Goal: Task Accomplishment & Management: Manage account settings

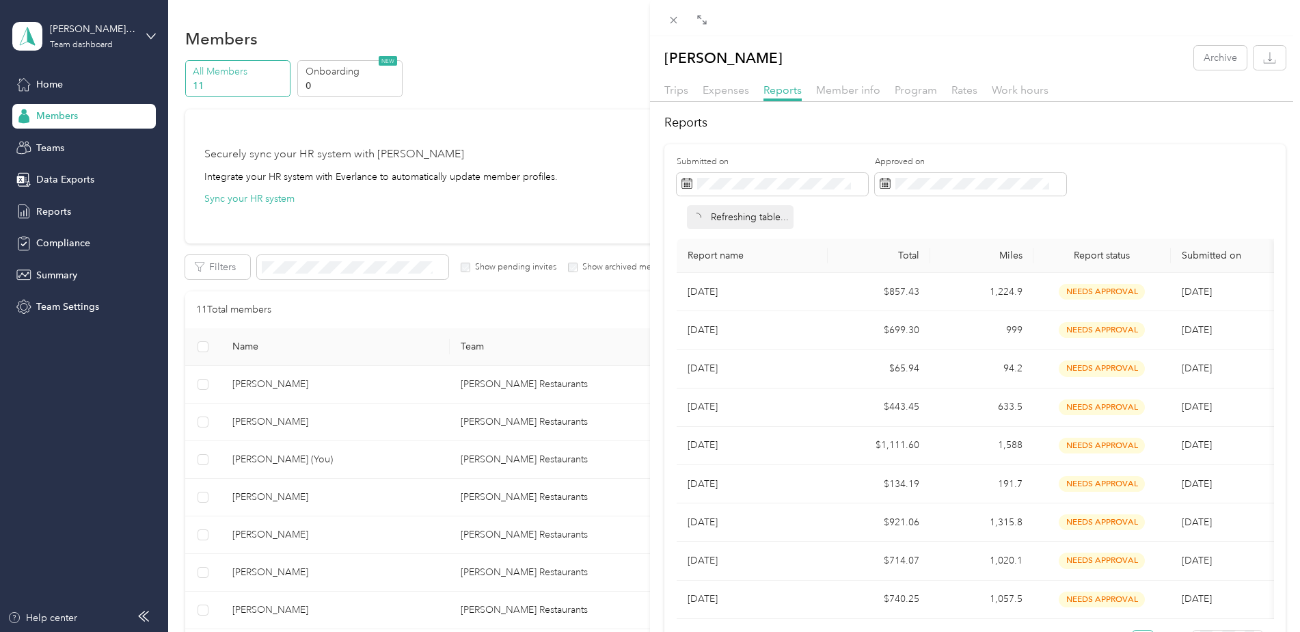
scroll to position [192, 0]
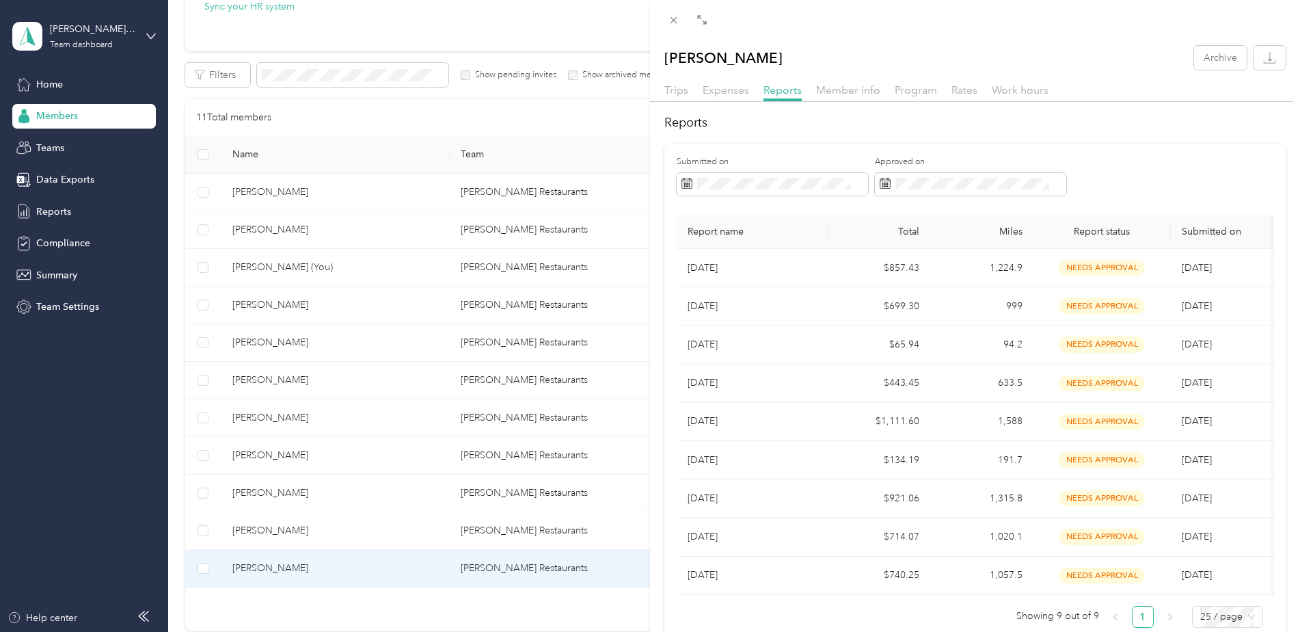
click at [262, 496] on div "[PERSON_NAME] Archive Trips Expenses Reports Member info Program Rates Work hou…" at bounding box center [650, 316] width 1300 height 632
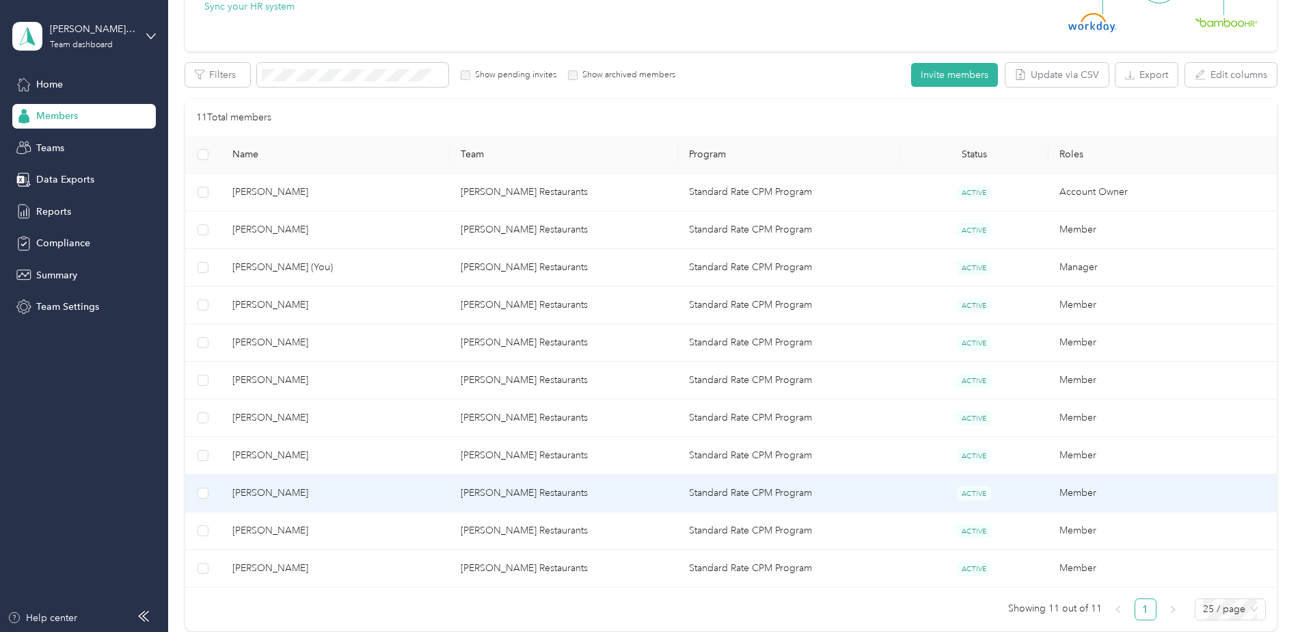
click at [267, 496] on span "[PERSON_NAME]" at bounding box center [335, 492] width 206 height 15
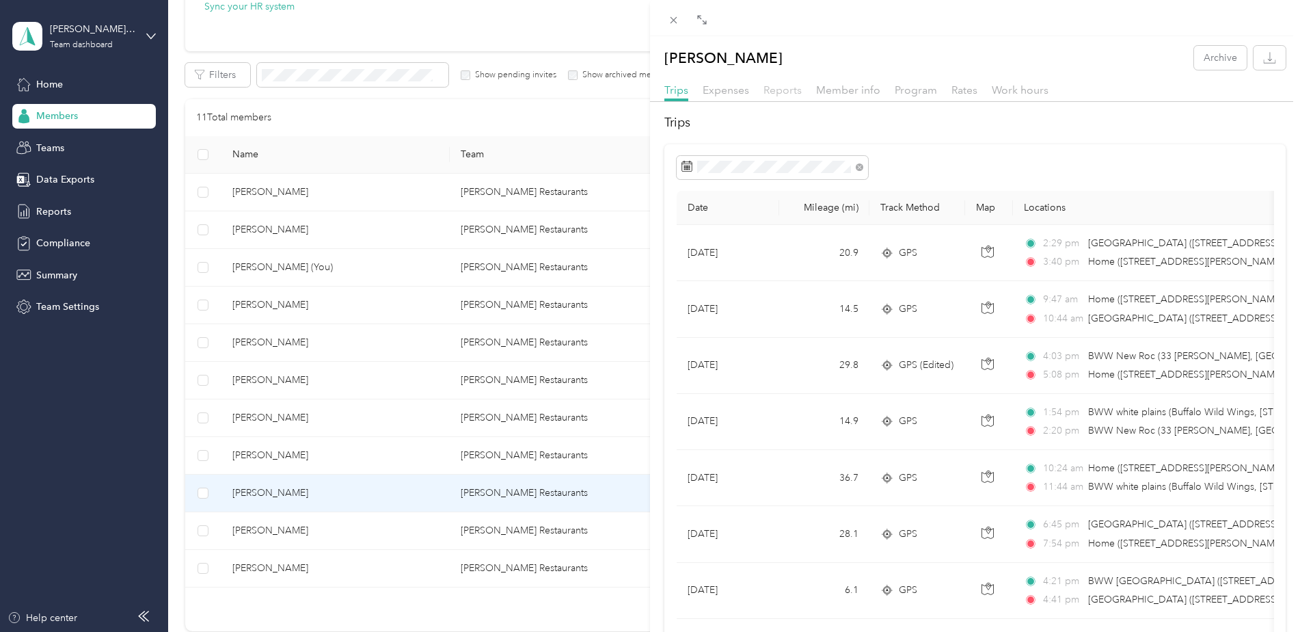
click at [781, 88] on span "Reports" at bounding box center [783, 89] width 38 height 13
